Goal: Task Accomplishment & Management: Manage account settings

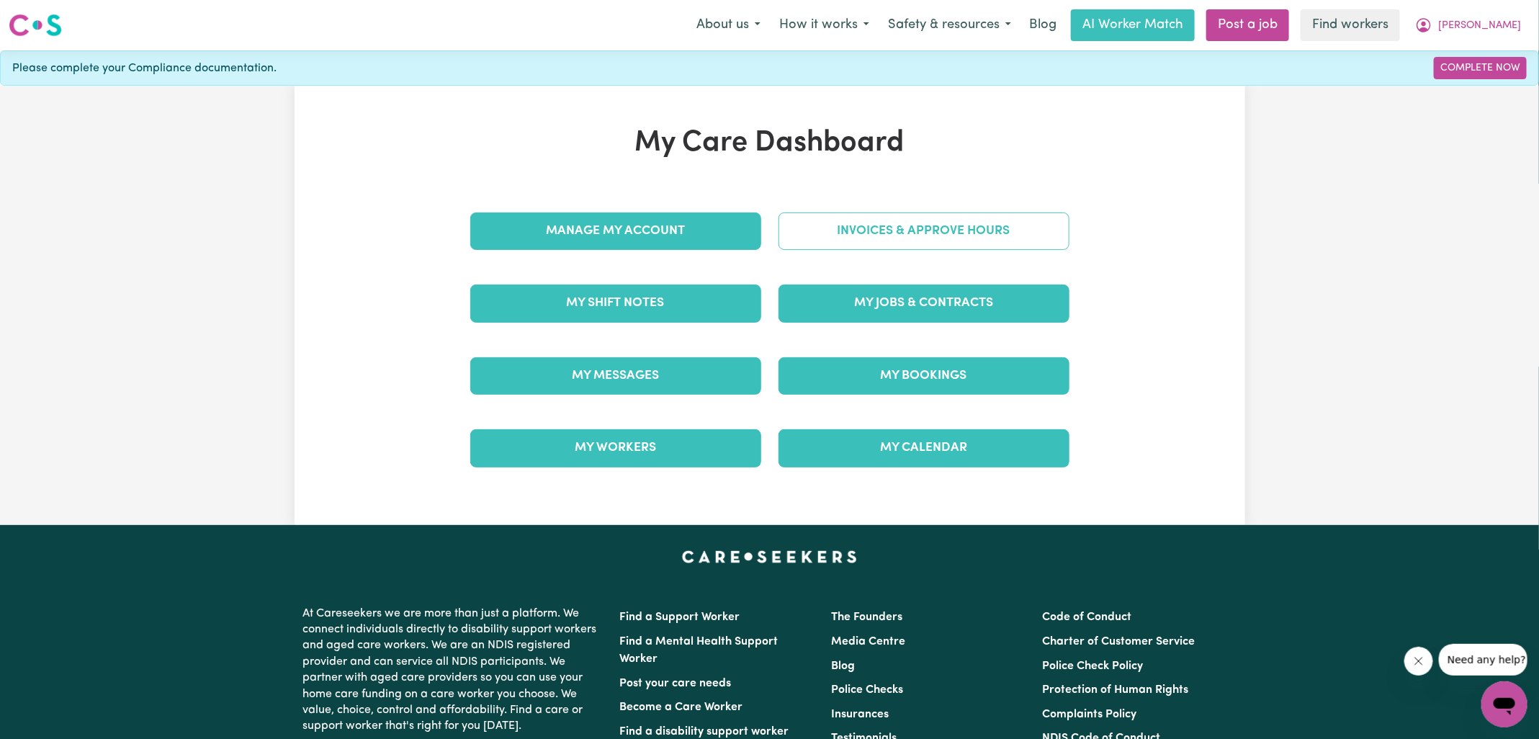
click at [894, 233] on link "Invoices & Approve Hours" at bounding box center [924, 230] width 291 height 37
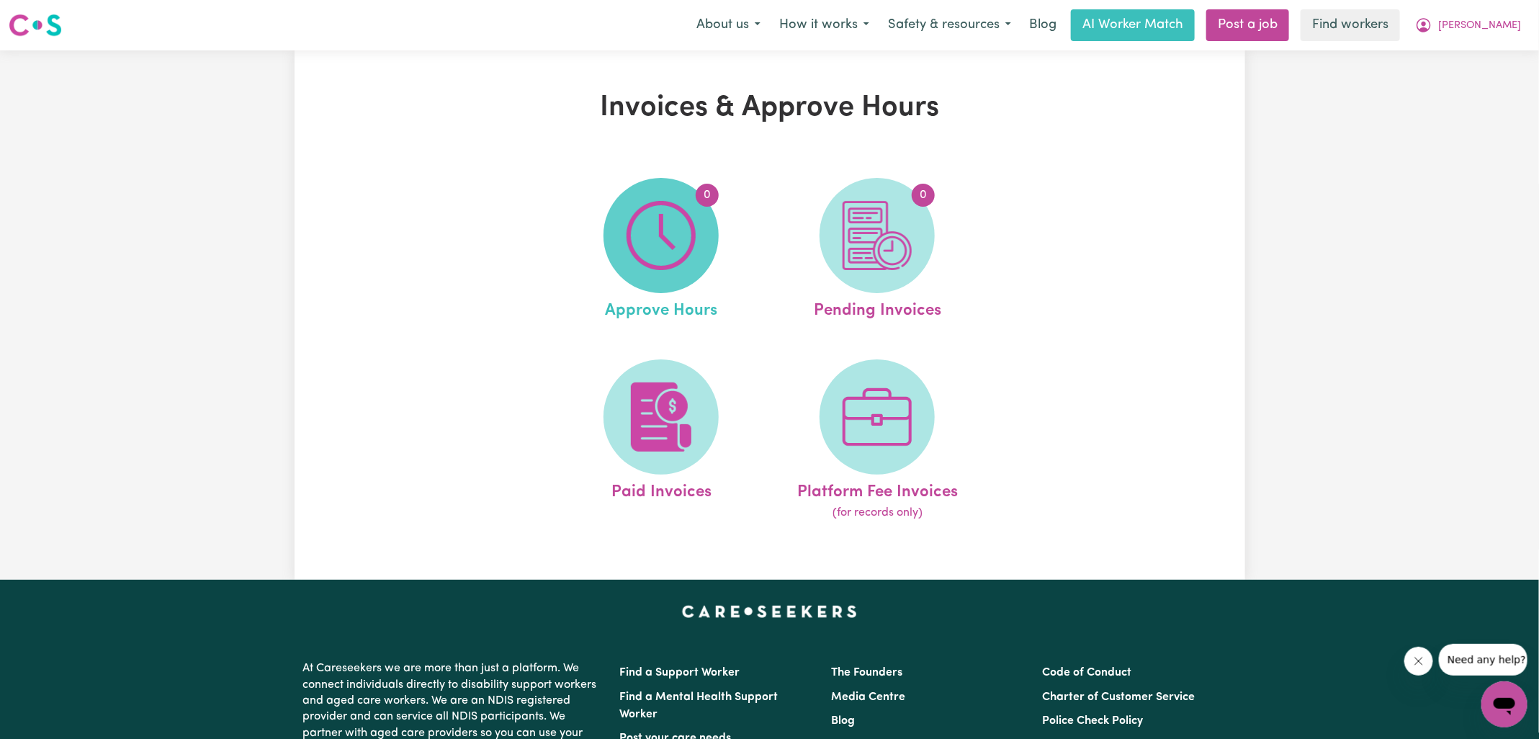
click at [676, 259] on img at bounding box center [661, 235] width 69 height 69
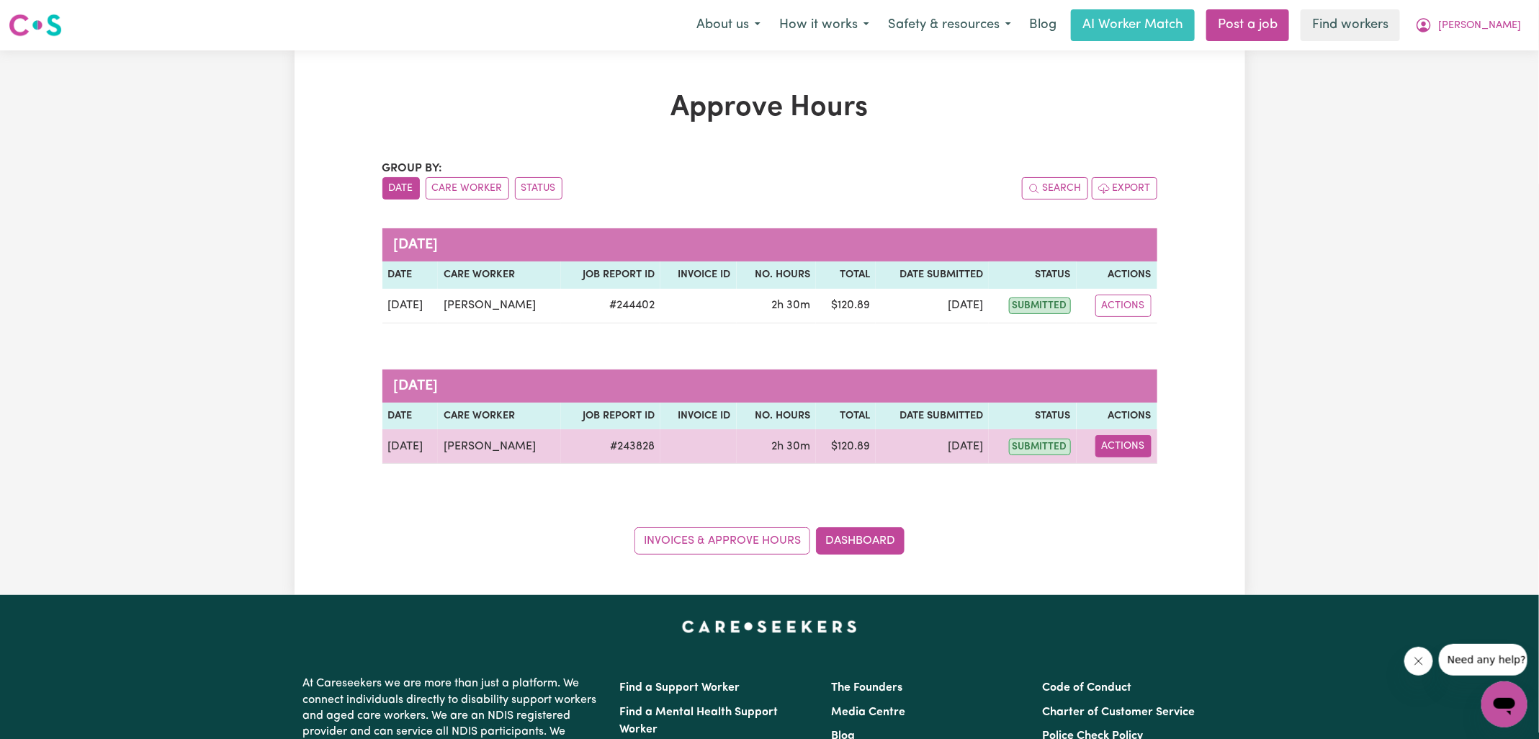
click at [1123, 442] on button "Actions" at bounding box center [1123, 446] width 56 height 22
click at [1130, 468] on link "View Job Report" at bounding box center [1159, 479] width 123 height 29
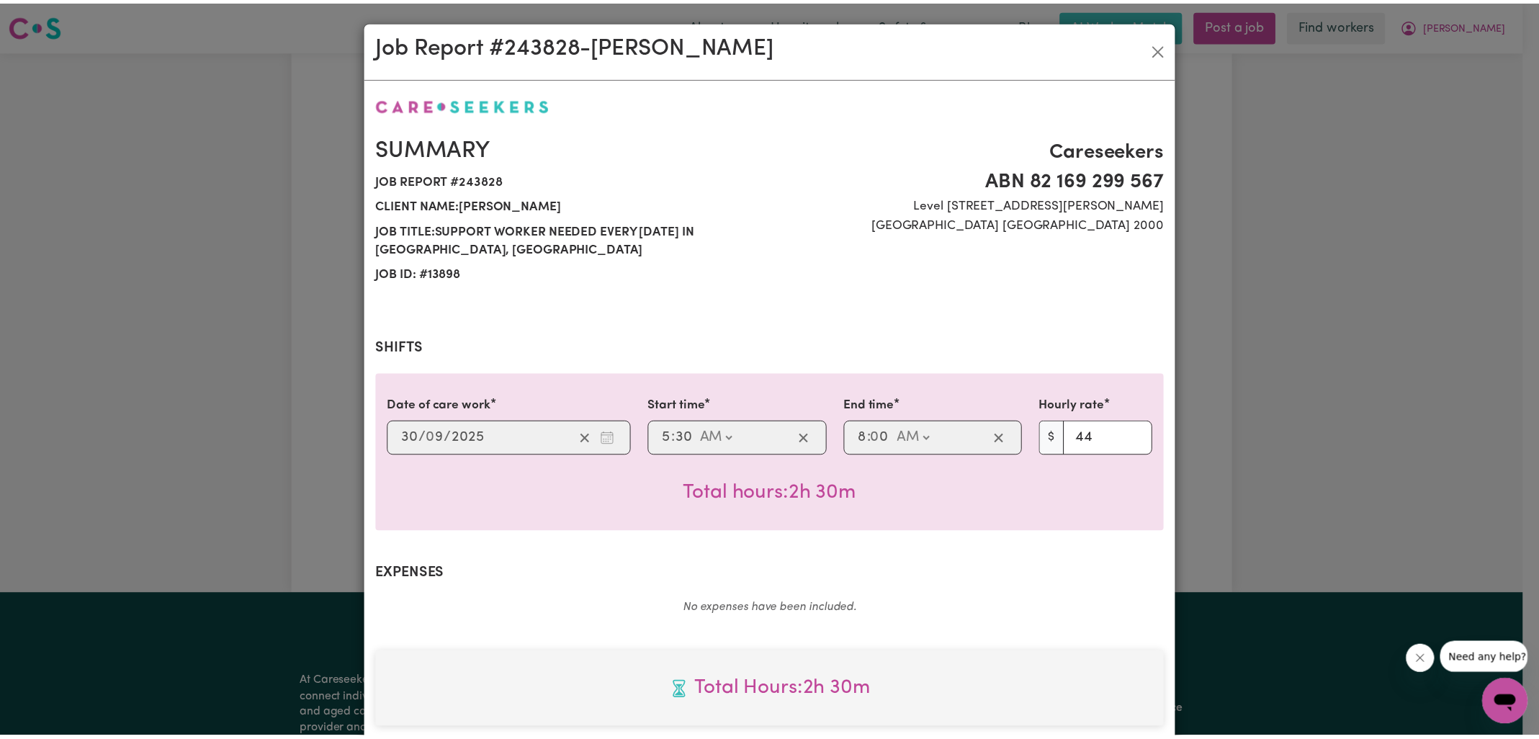
scroll to position [389, 0]
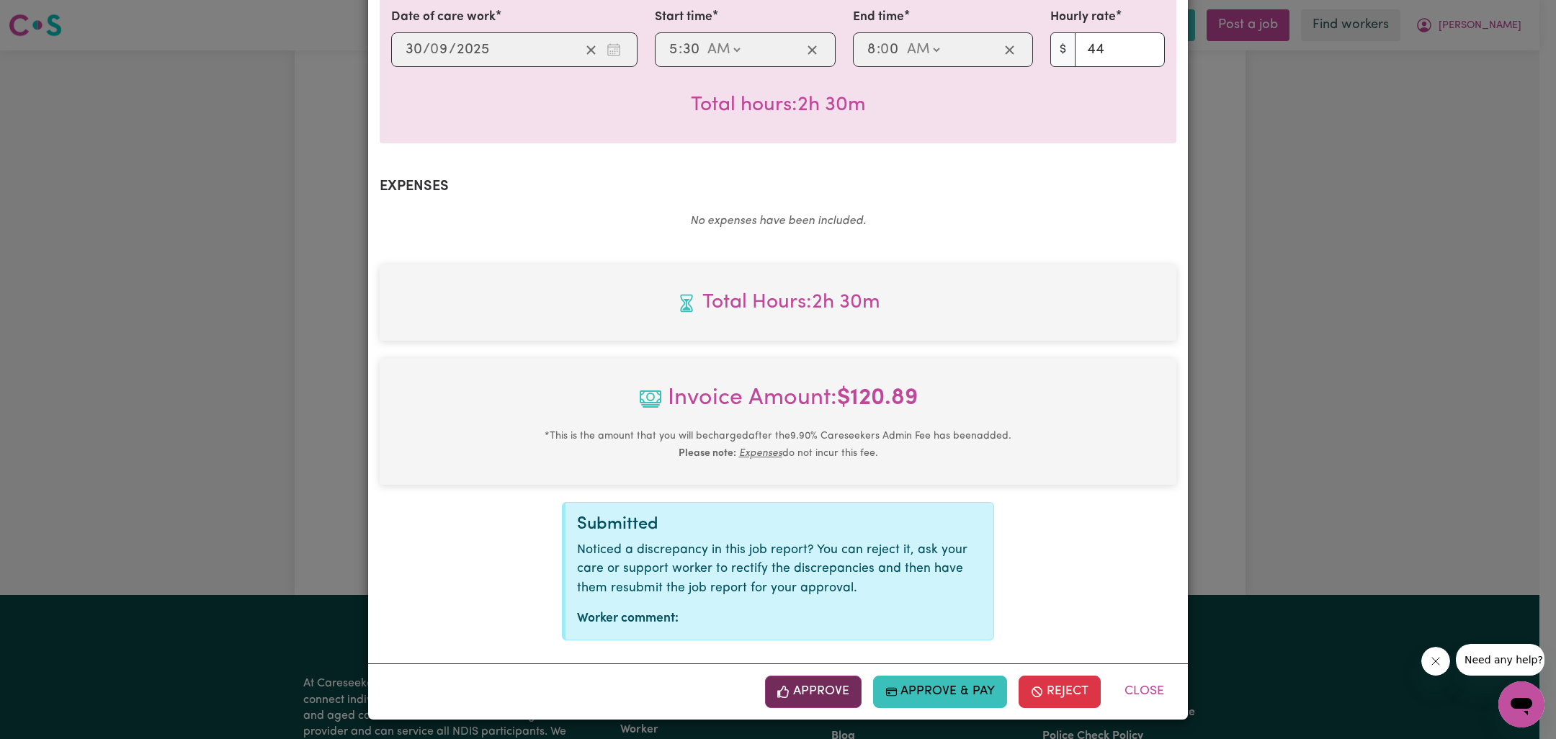
click at [817, 691] on button "Approve" at bounding box center [813, 692] width 97 height 32
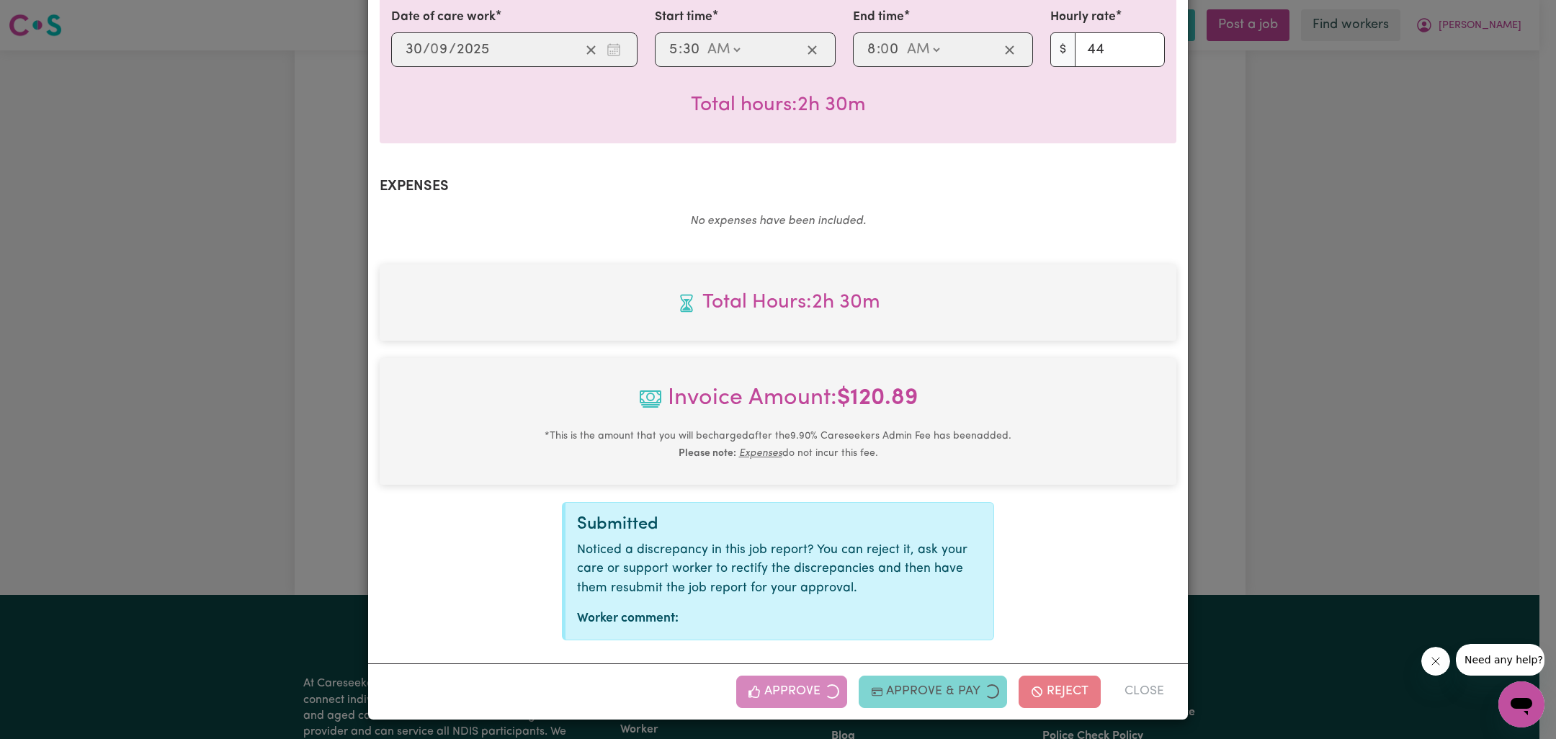
click at [1411, 483] on div "Job Report # 243828 - [PERSON_NAME] Summary Job report # 243828 Client name: [P…" at bounding box center [778, 369] width 1556 height 739
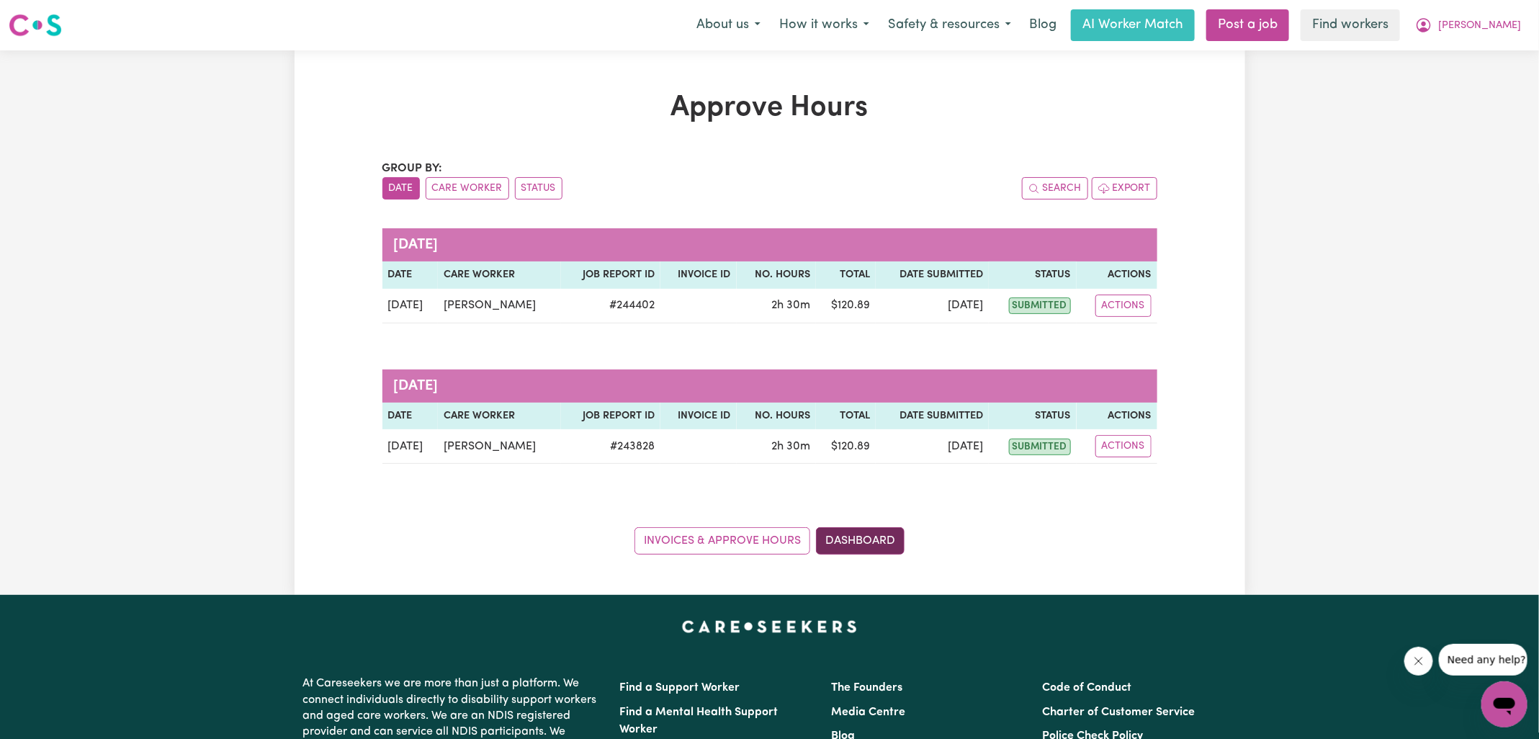
click at [880, 534] on link "Dashboard" at bounding box center [860, 540] width 89 height 27
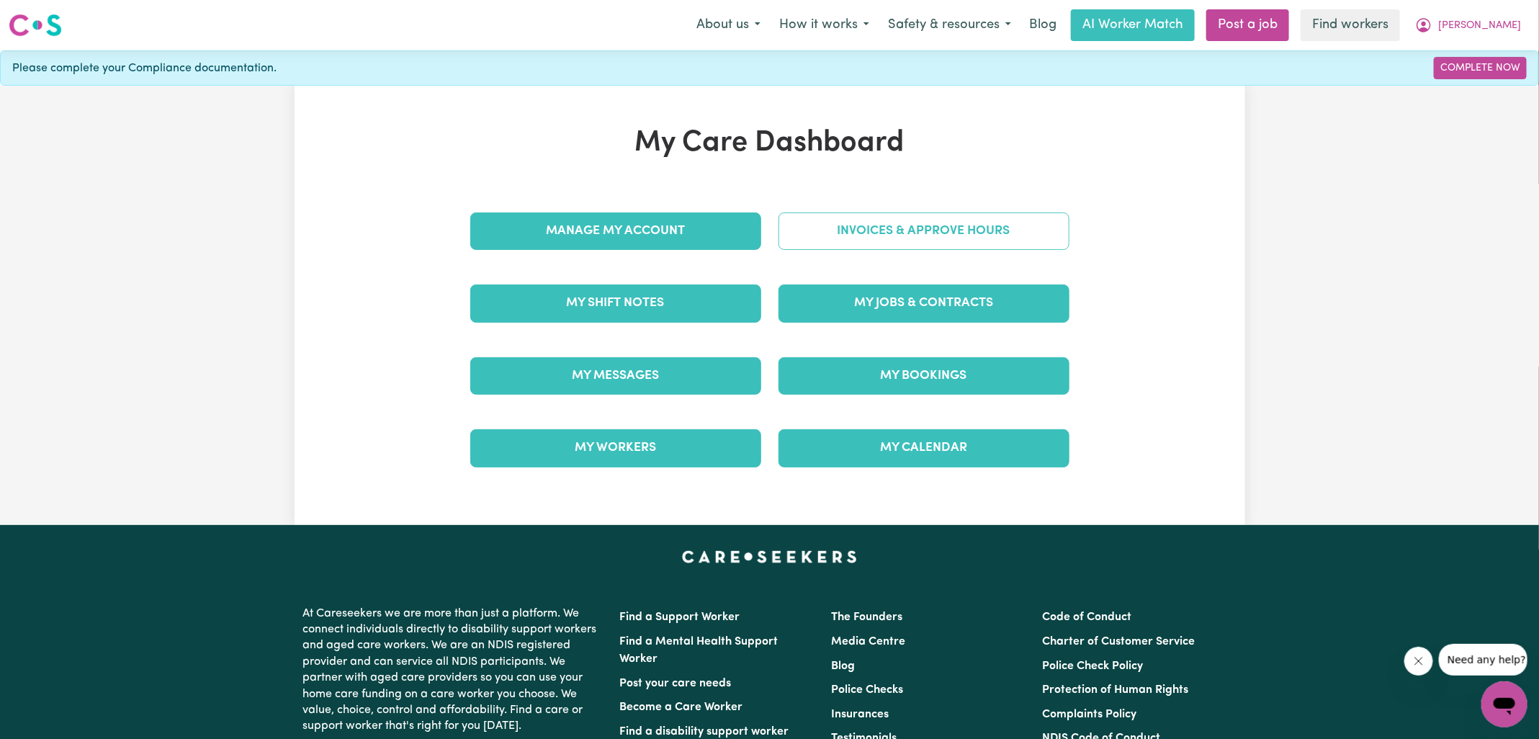
click at [871, 226] on link "Invoices & Approve Hours" at bounding box center [924, 230] width 291 height 37
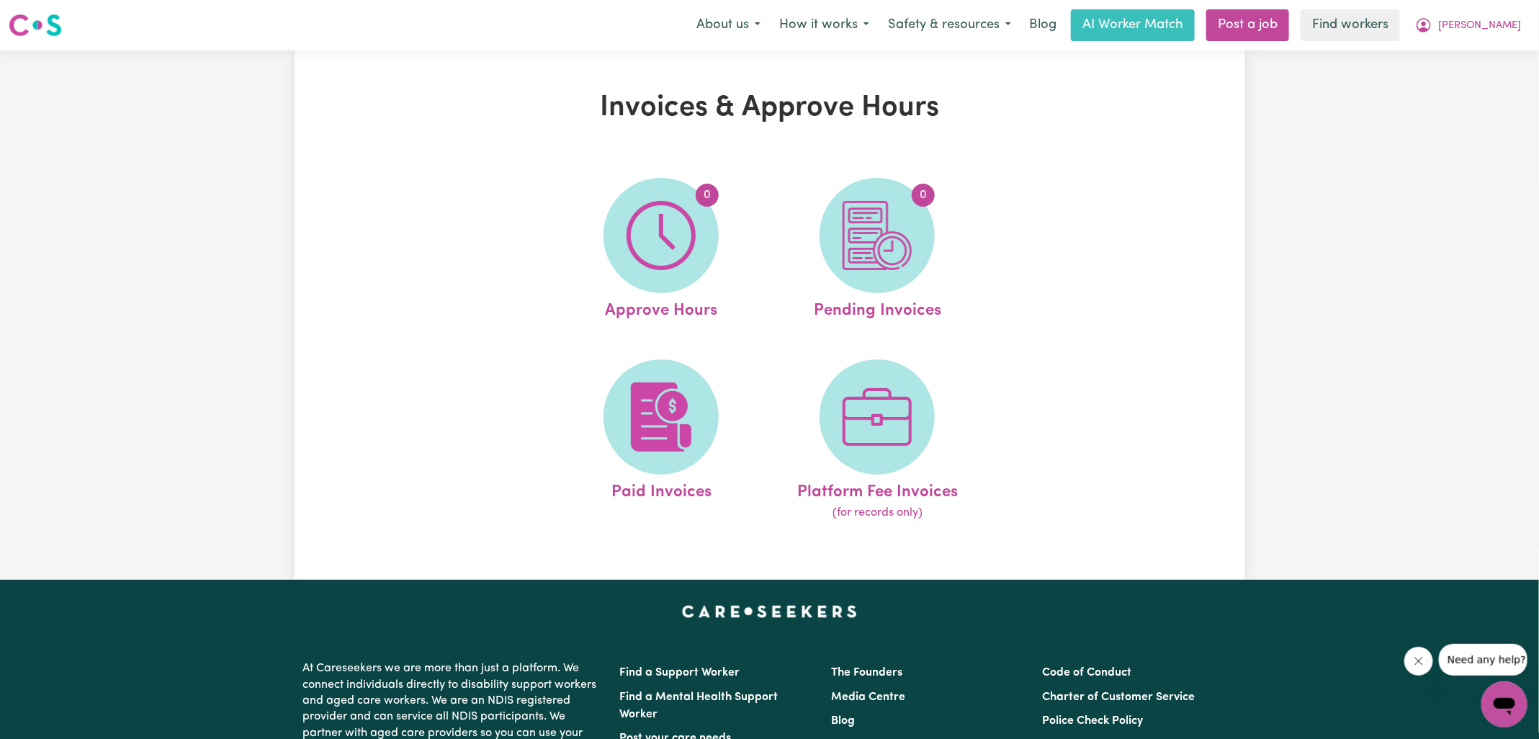
click at [871, 226] on img at bounding box center [877, 235] width 69 height 69
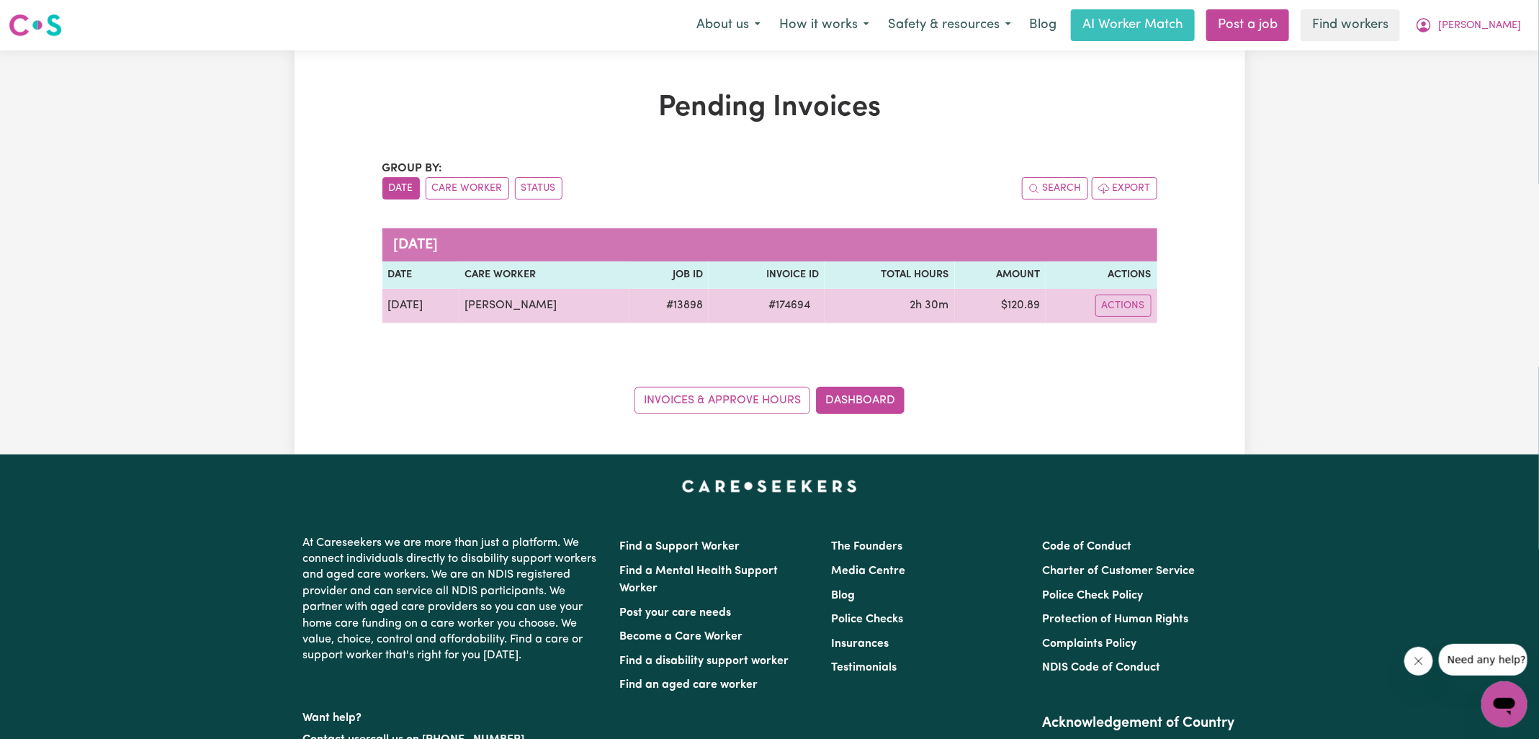
click at [789, 297] on span "# 174694" at bounding box center [789, 305] width 59 height 17
click at [787, 303] on span "# 174694" at bounding box center [789, 305] width 59 height 17
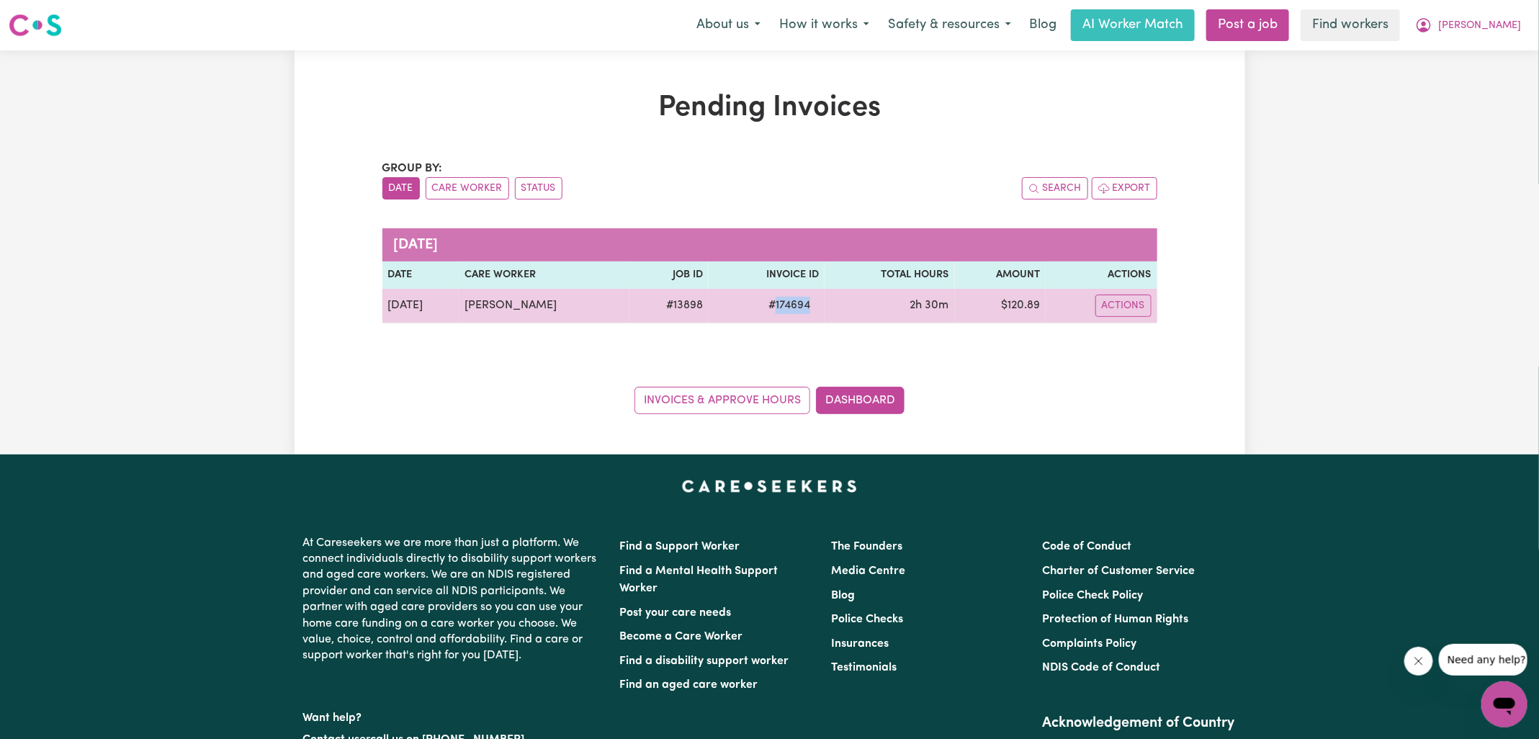
copy span "174694"
click at [1008, 300] on td "$ 120.89" at bounding box center [1000, 306] width 91 height 35
copy td "120.89"
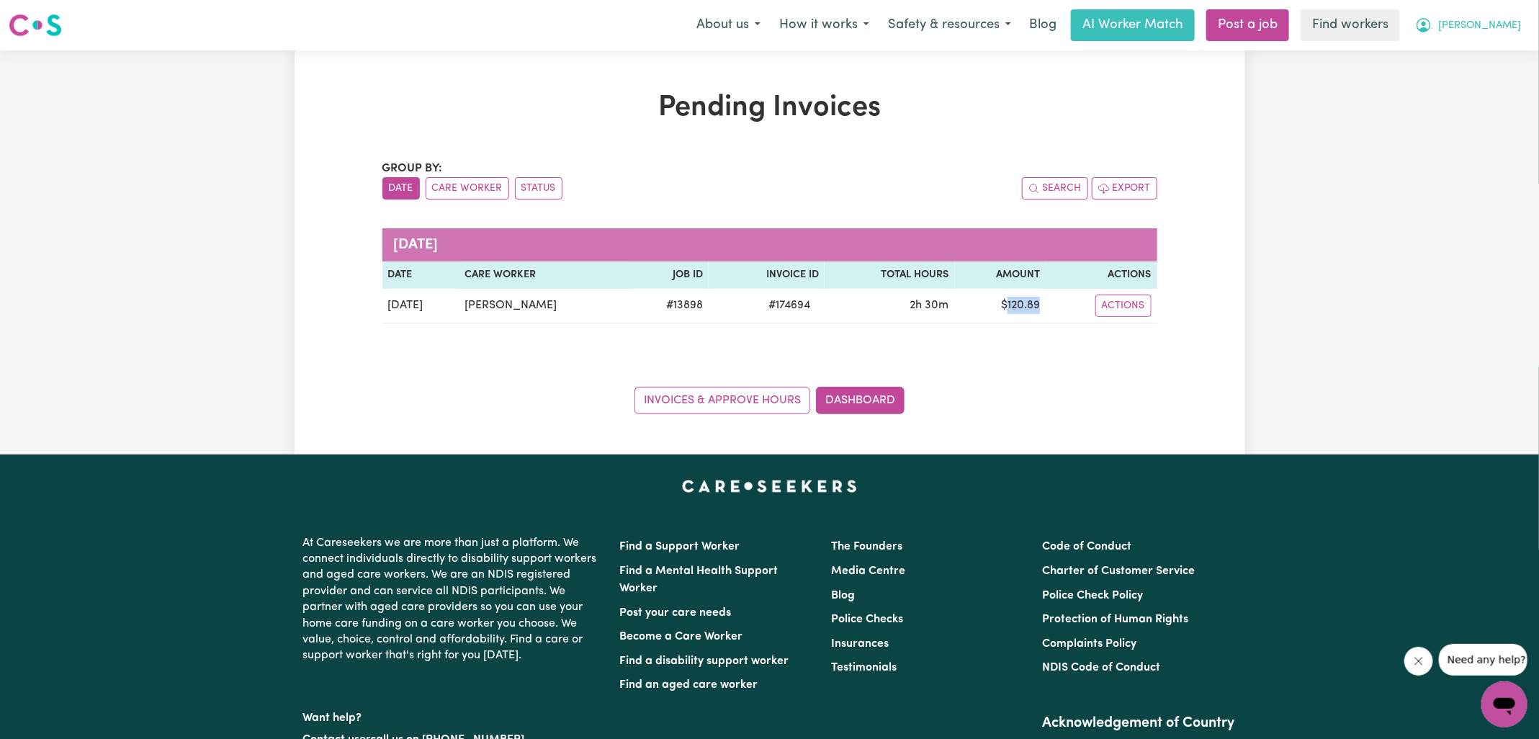
click at [1431, 30] on icon "My Account" at bounding box center [1424, 25] width 14 height 14
click at [1450, 82] on link "Logout" at bounding box center [1473, 82] width 114 height 27
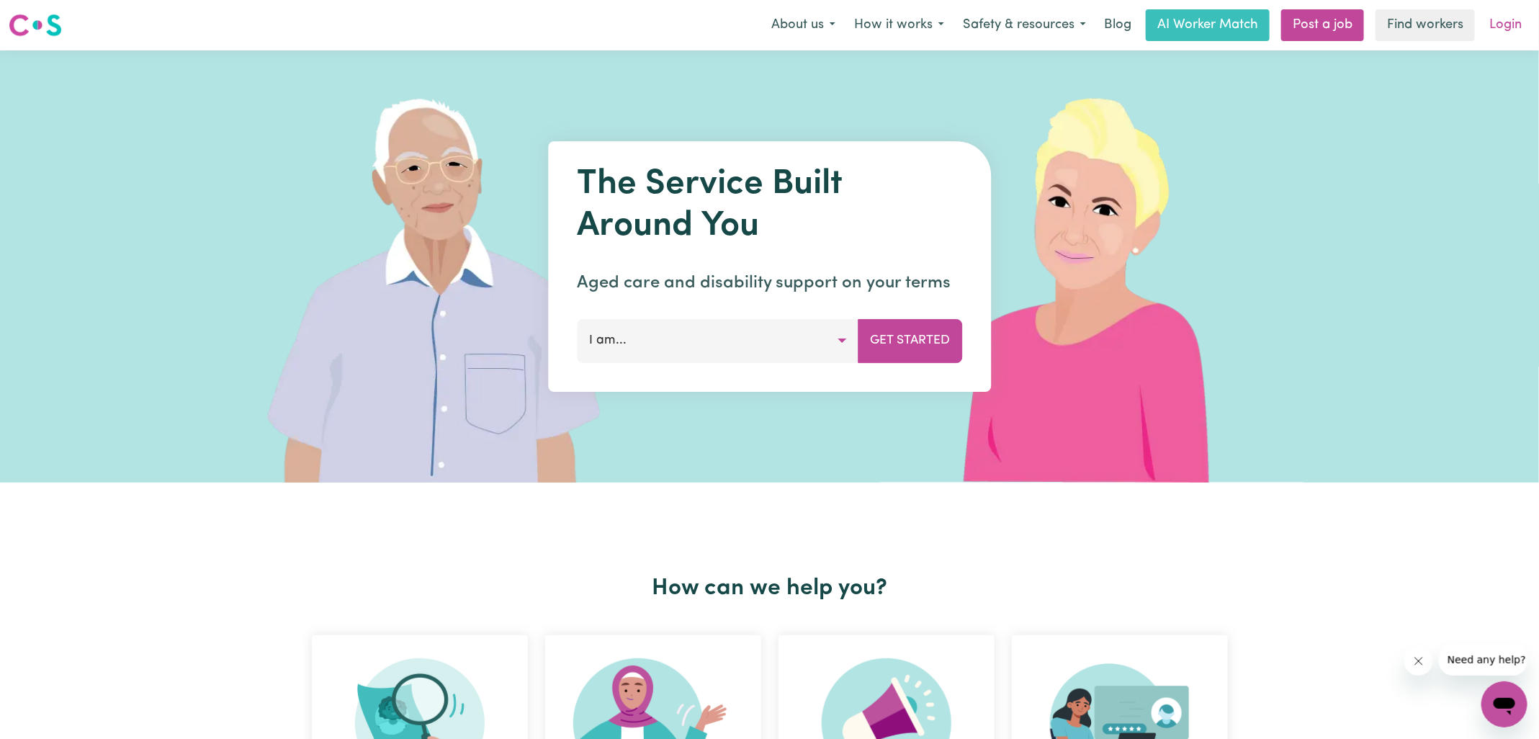
click at [1502, 30] on link "Login" at bounding box center [1506, 25] width 50 height 32
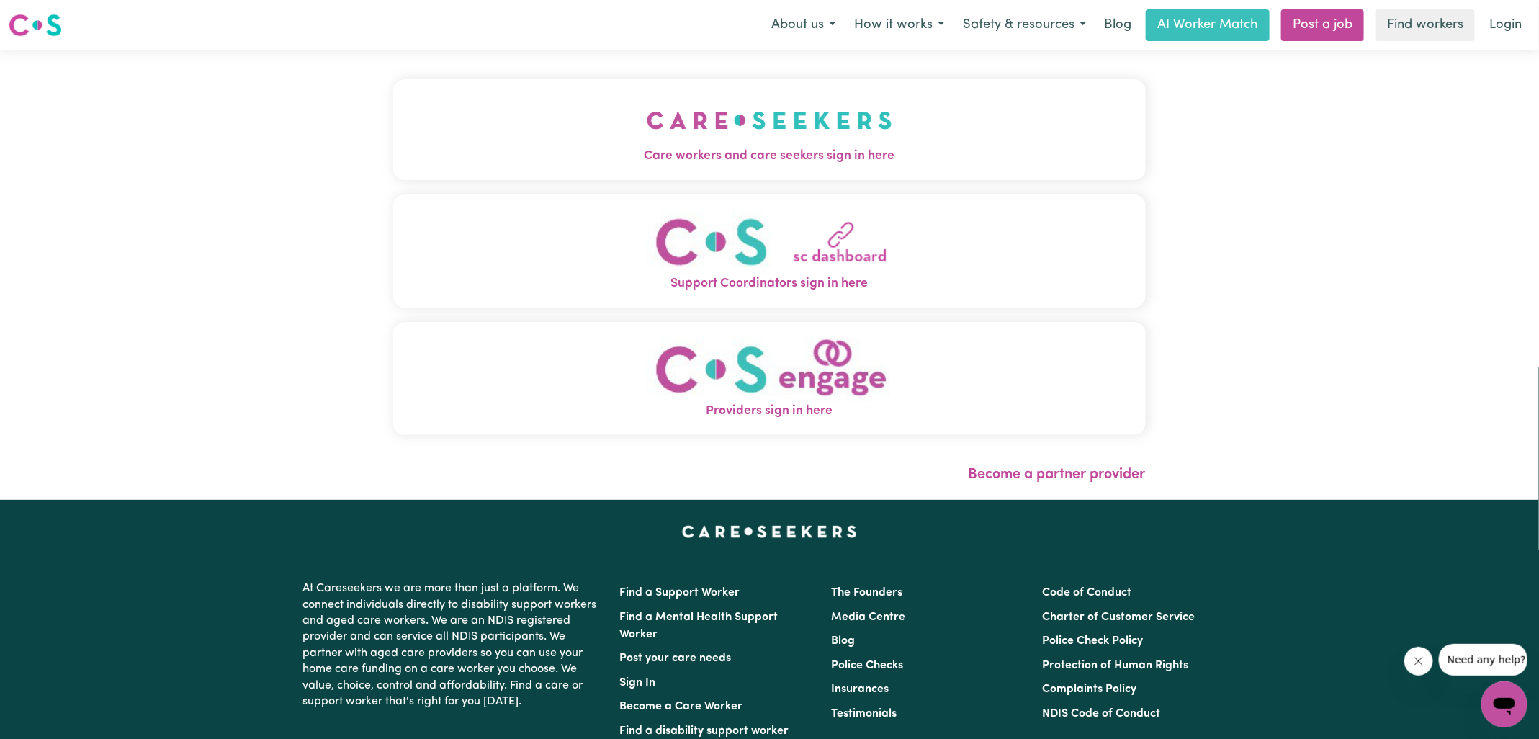
click at [551, 160] on span "Care workers and care seekers sign in here" at bounding box center [769, 156] width 753 height 19
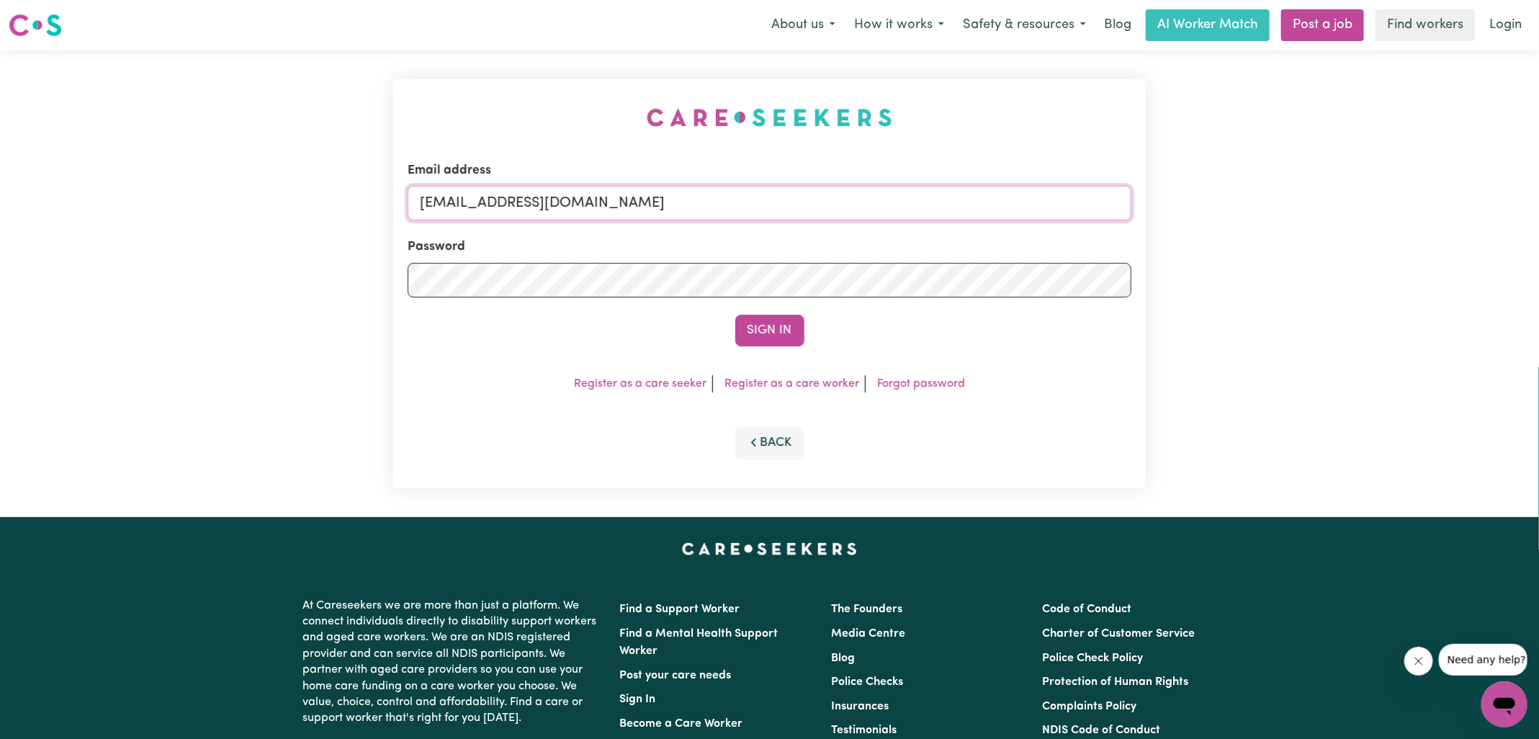
drag, startPoint x: 495, startPoint y: 199, endPoint x: 1235, endPoint y: 212, distance: 740.4
click at [1237, 214] on div "Email address [EMAIL_ADDRESS][DOMAIN_NAME] Password Sign In Register as a care …" at bounding box center [769, 283] width 1539 height 467
type input "[EMAIL_ADDRESS][DOMAIN_NAME]"
click at [735, 315] on button "Sign In" at bounding box center [769, 331] width 69 height 32
